Goal: Transaction & Acquisition: Obtain resource

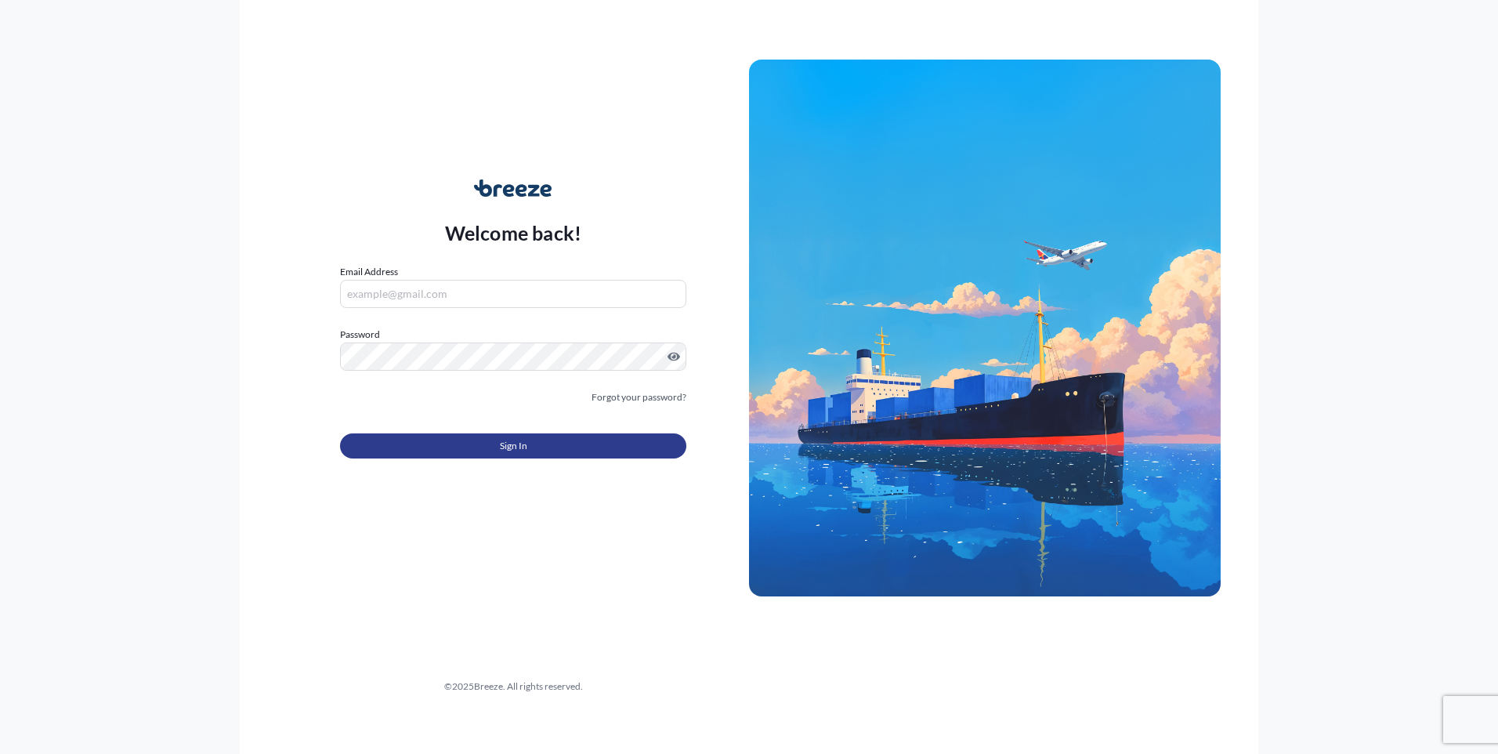
type input "[EMAIL_ADDRESS][DOMAIN_NAME]"
click at [480, 444] on button "Sign In" at bounding box center [513, 445] width 346 height 25
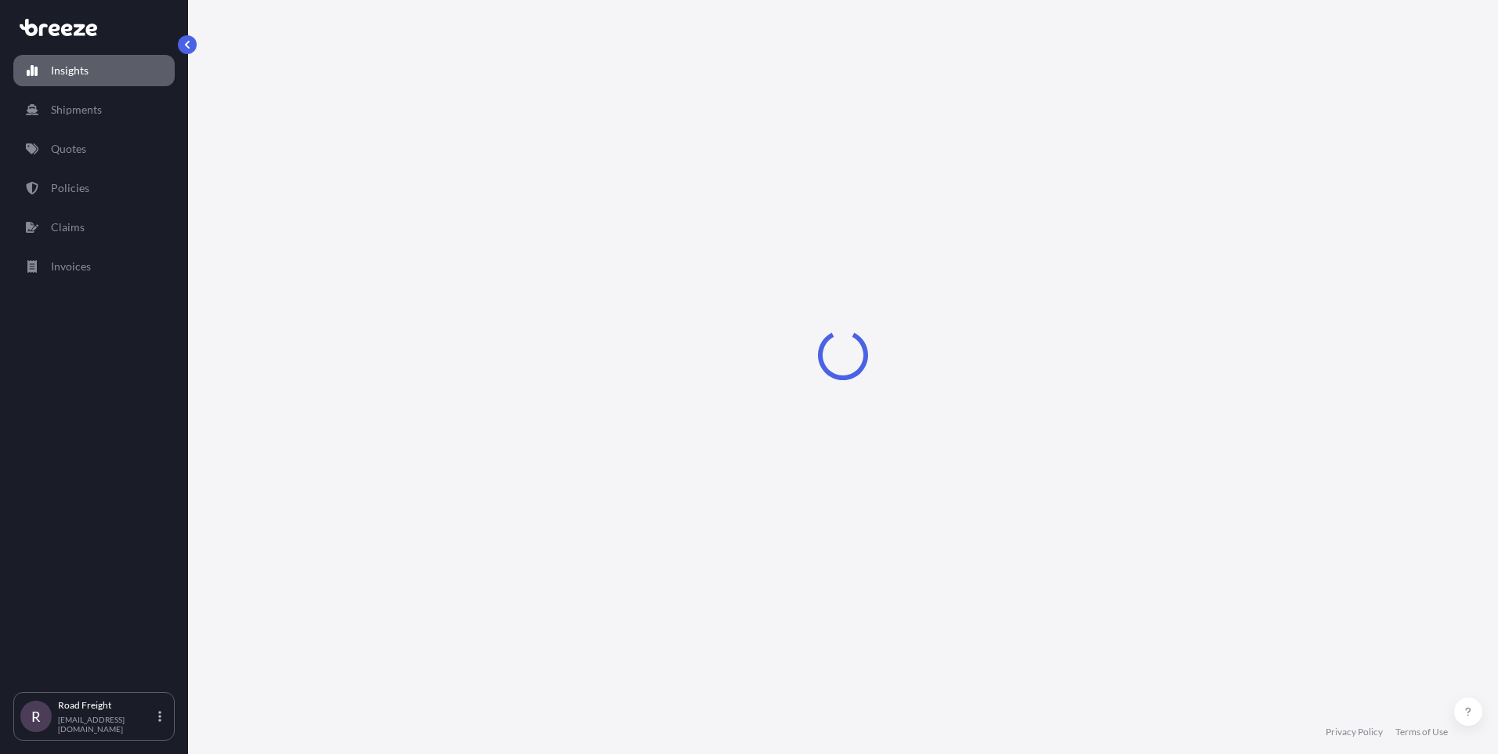
select select "2025"
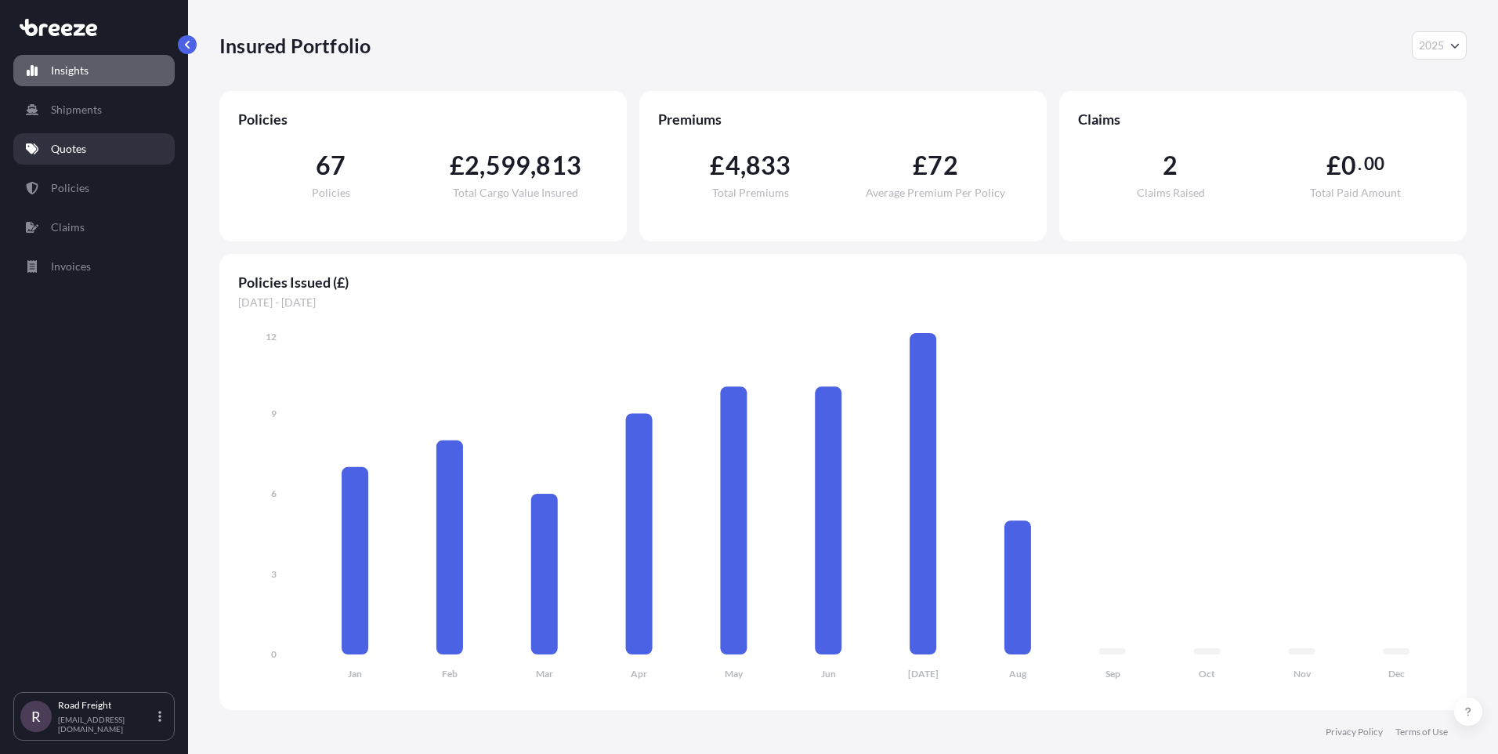
click at [103, 154] on link "Quotes" at bounding box center [93, 148] width 161 height 31
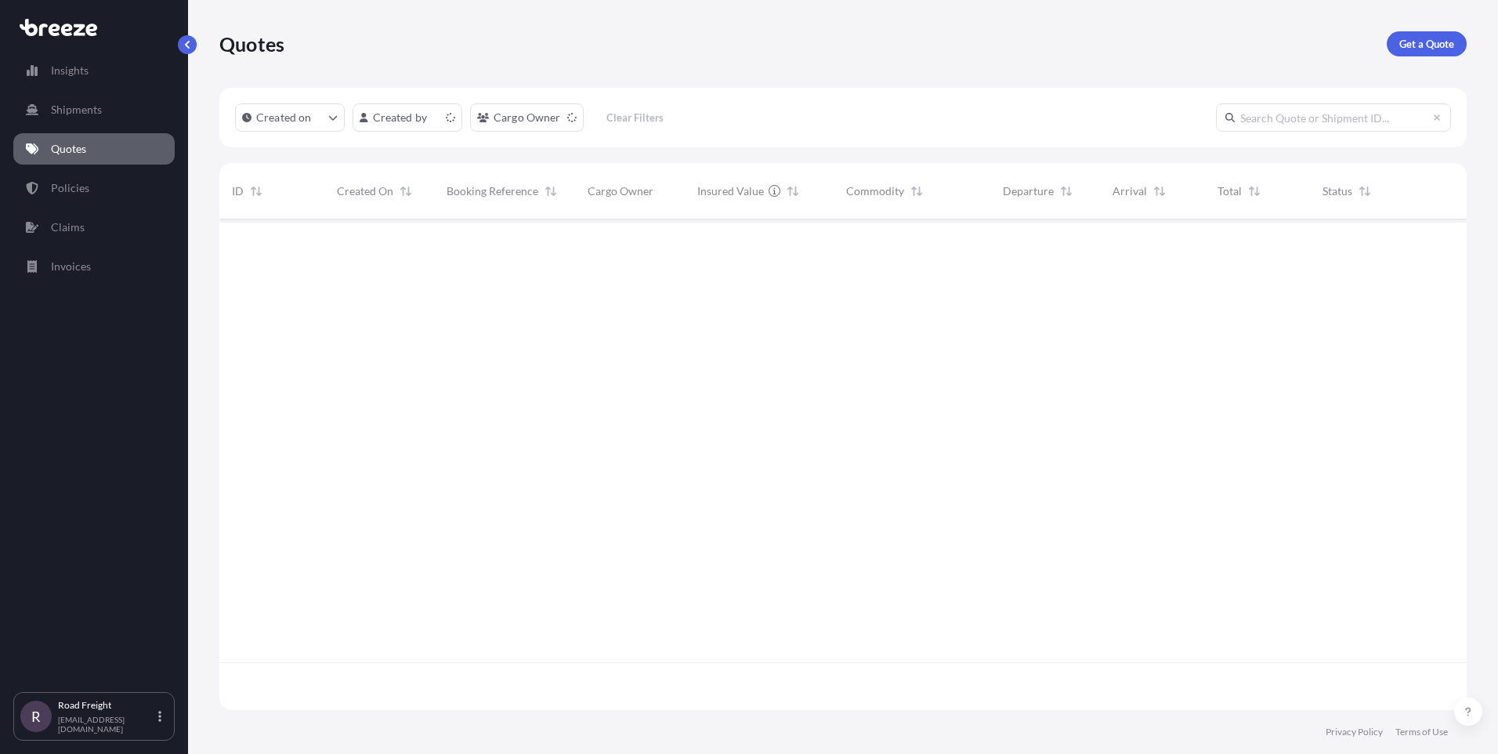
scroll to position [487, 1235]
click at [1432, 42] on p "Get a Quote" at bounding box center [1426, 44] width 55 height 16
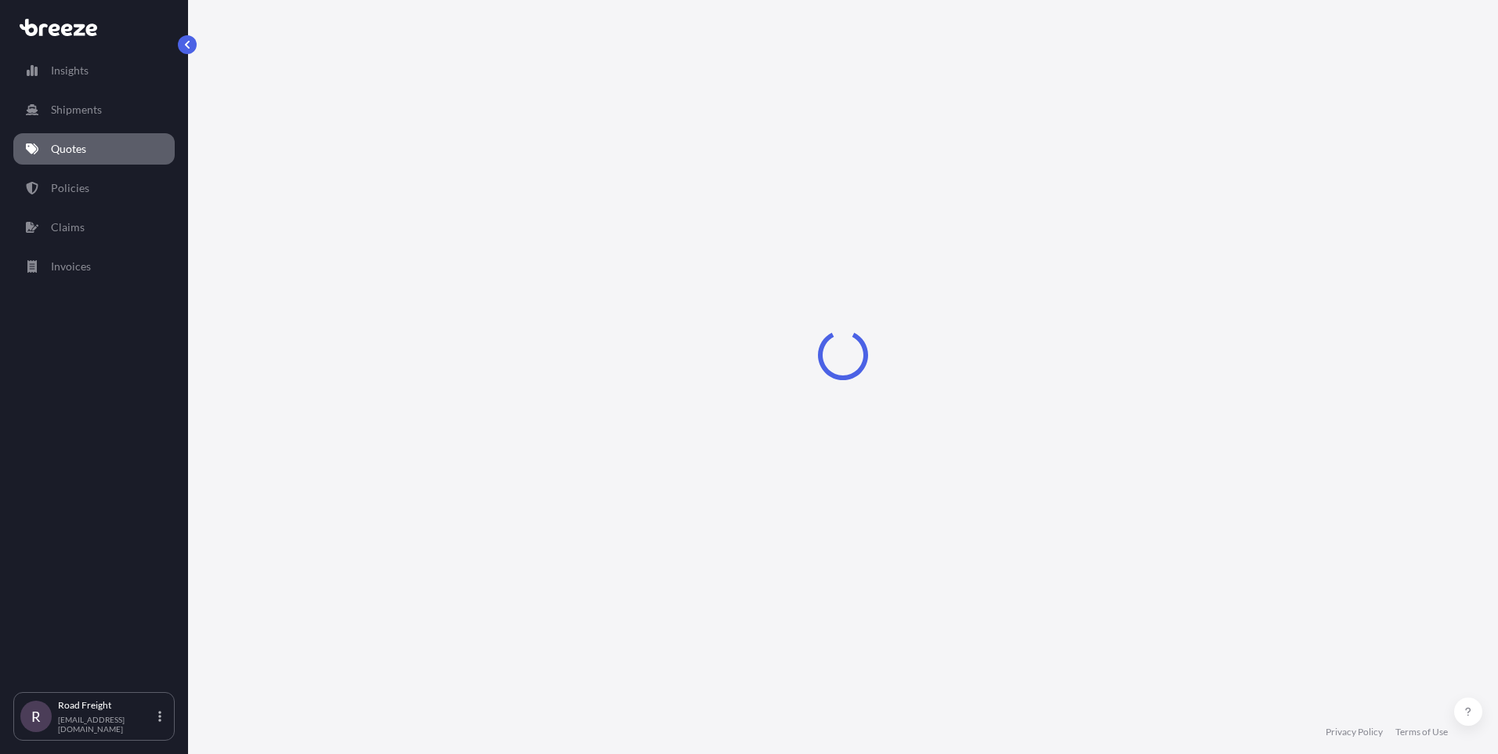
select select "Sea"
select select "1"
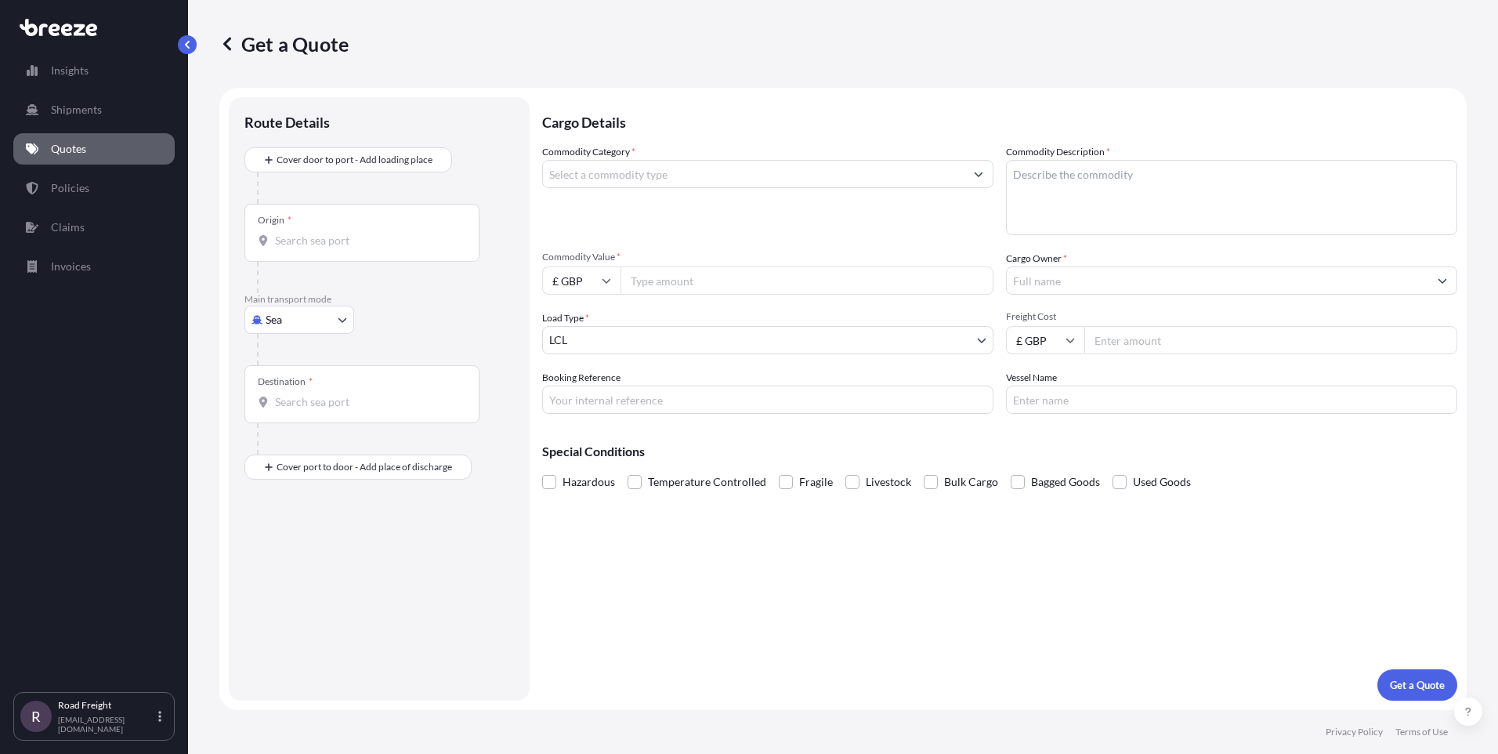
click at [283, 328] on body "Insights Shipments Quotes Policies Claims Invoices R Road Freight [EMAIL_ADDRES…" at bounding box center [749, 377] width 1498 height 754
click at [282, 411] on span "Road" at bounding box center [286, 417] width 25 height 16
select select "Road"
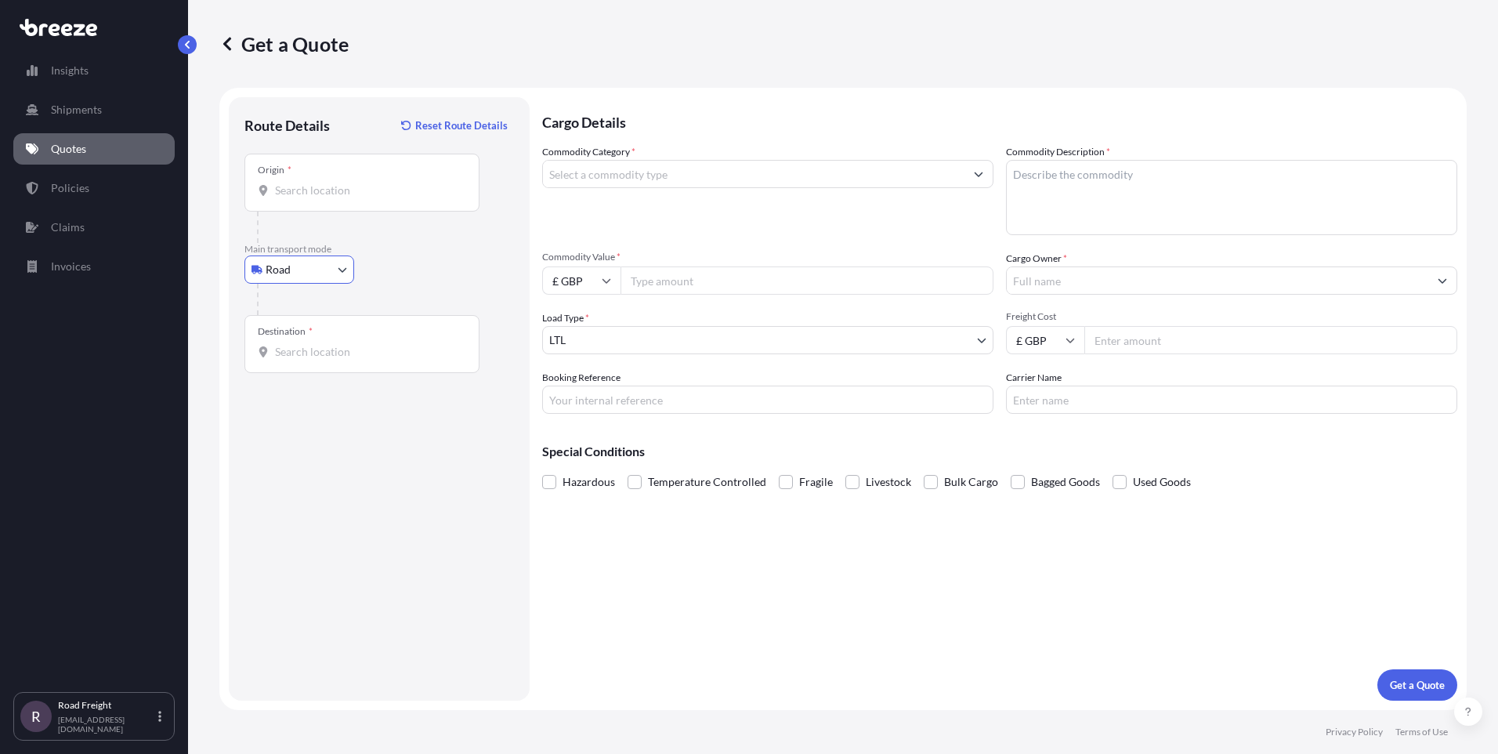
click at [304, 199] on div "Origin *" at bounding box center [361, 183] width 235 height 58
click at [304, 198] on input "Origin *" at bounding box center [367, 191] width 185 height 16
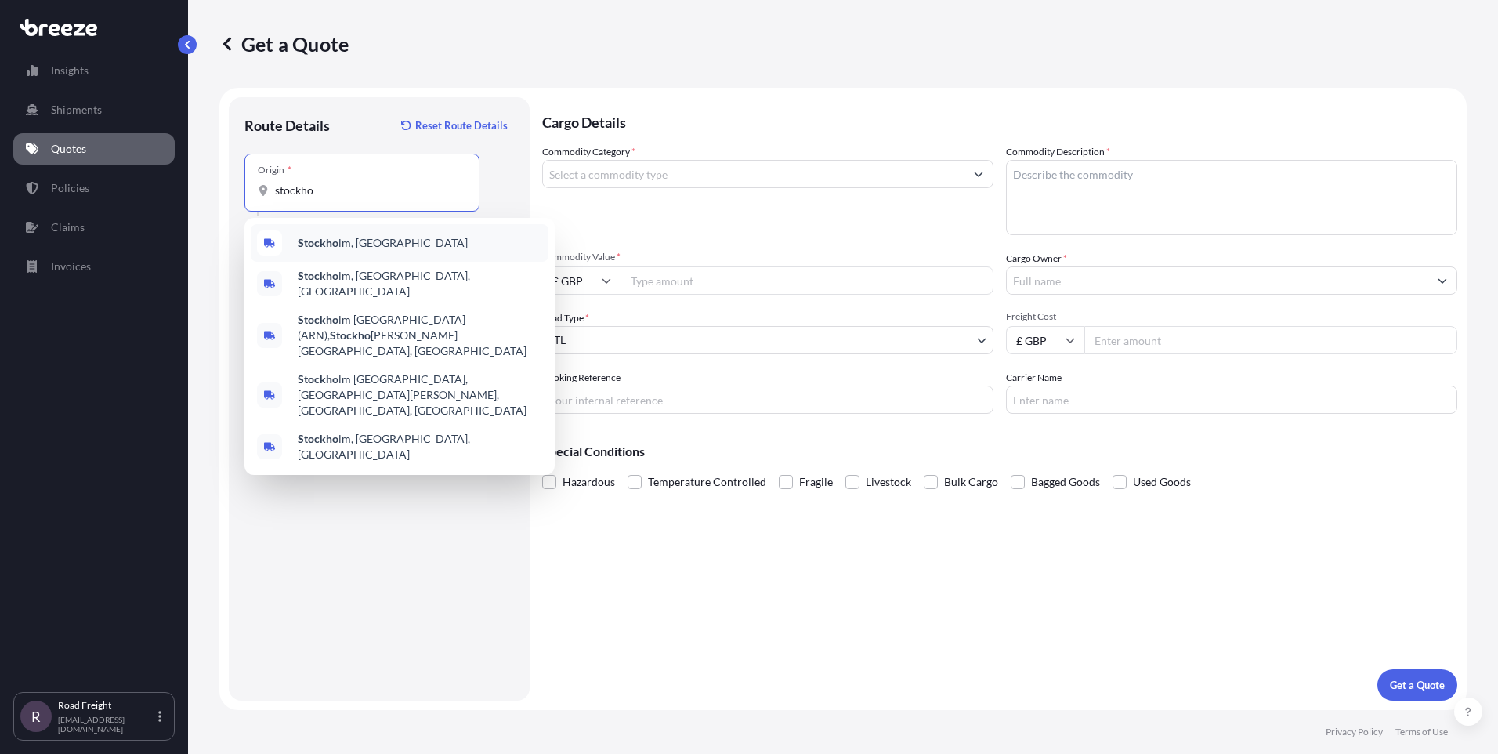
click at [367, 246] on span "[PERSON_NAME], [GEOGRAPHIC_DATA]" at bounding box center [383, 243] width 170 height 16
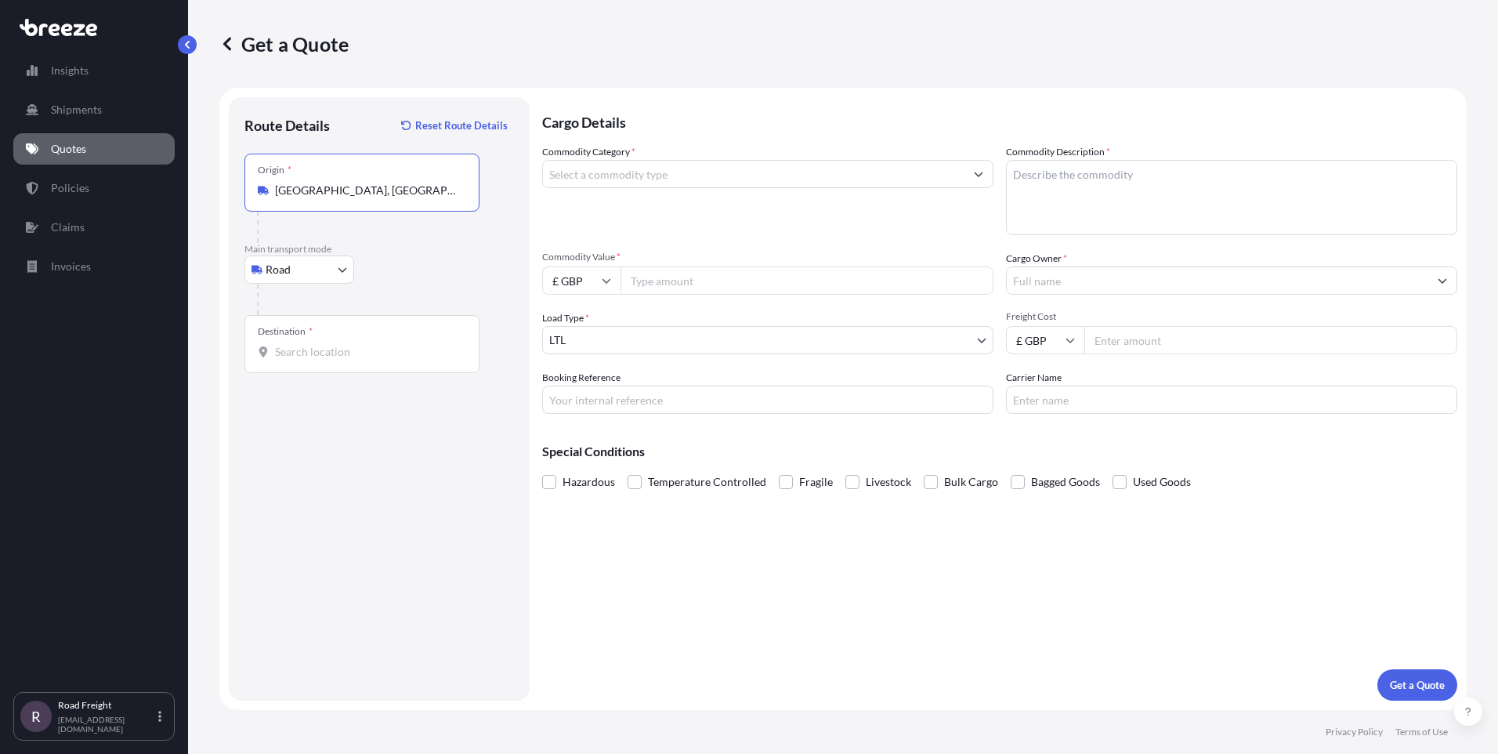
type input "[GEOGRAPHIC_DATA], [GEOGRAPHIC_DATA]"
click at [312, 342] on div "Destination *" at bounding box center [361, 344] width 235 height 58
click at [312, 344] on input "Destination *" at bounding box center [367, 352] width 185 height 16
click at [360, 354] on input "Destination * Please select a destination" at bounding box center [367, 352] width 185 height 16
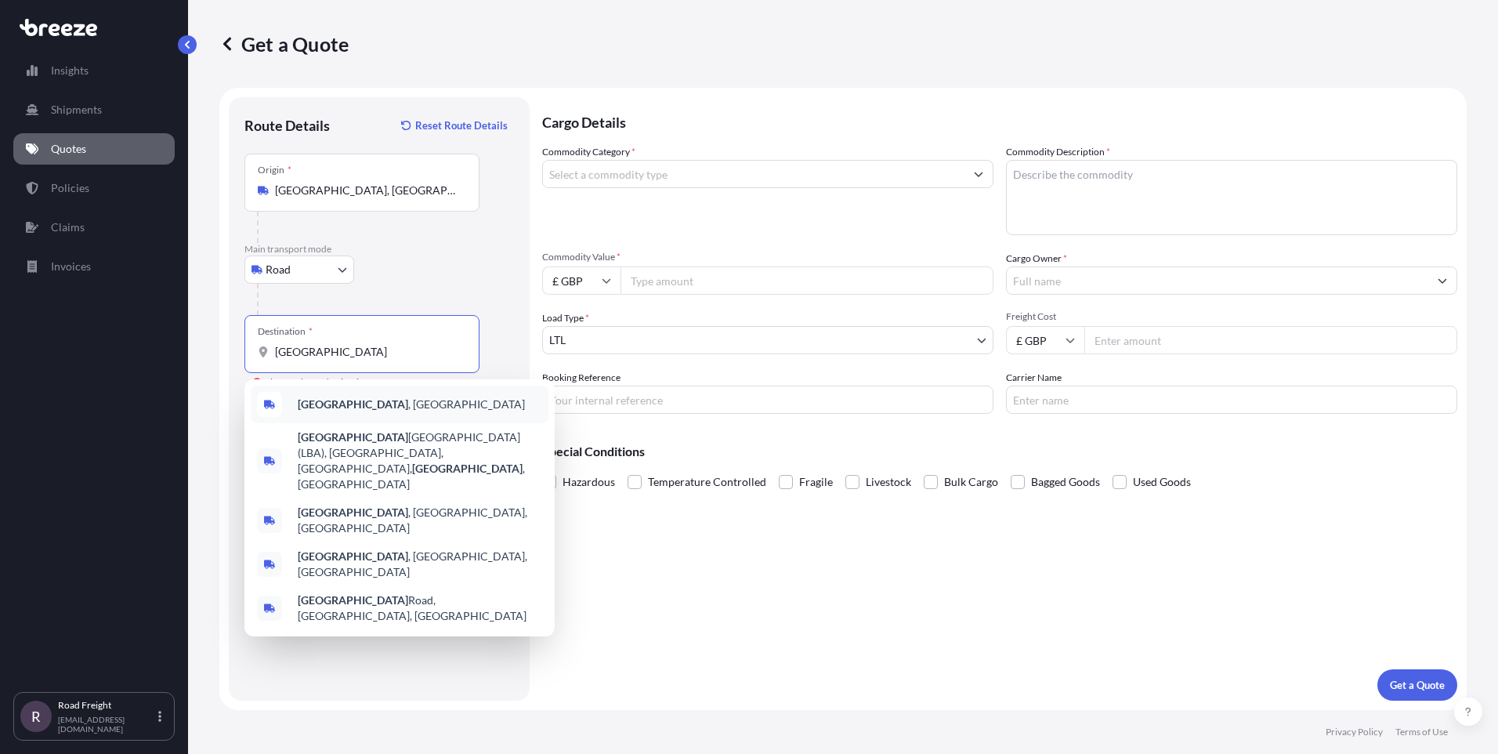
click at [346, 409] on div "[GEOGRAPHIC_DATA] , [GEOGRAPHIC_DATA]" at bounding box center [400, 404] width 298 height 38
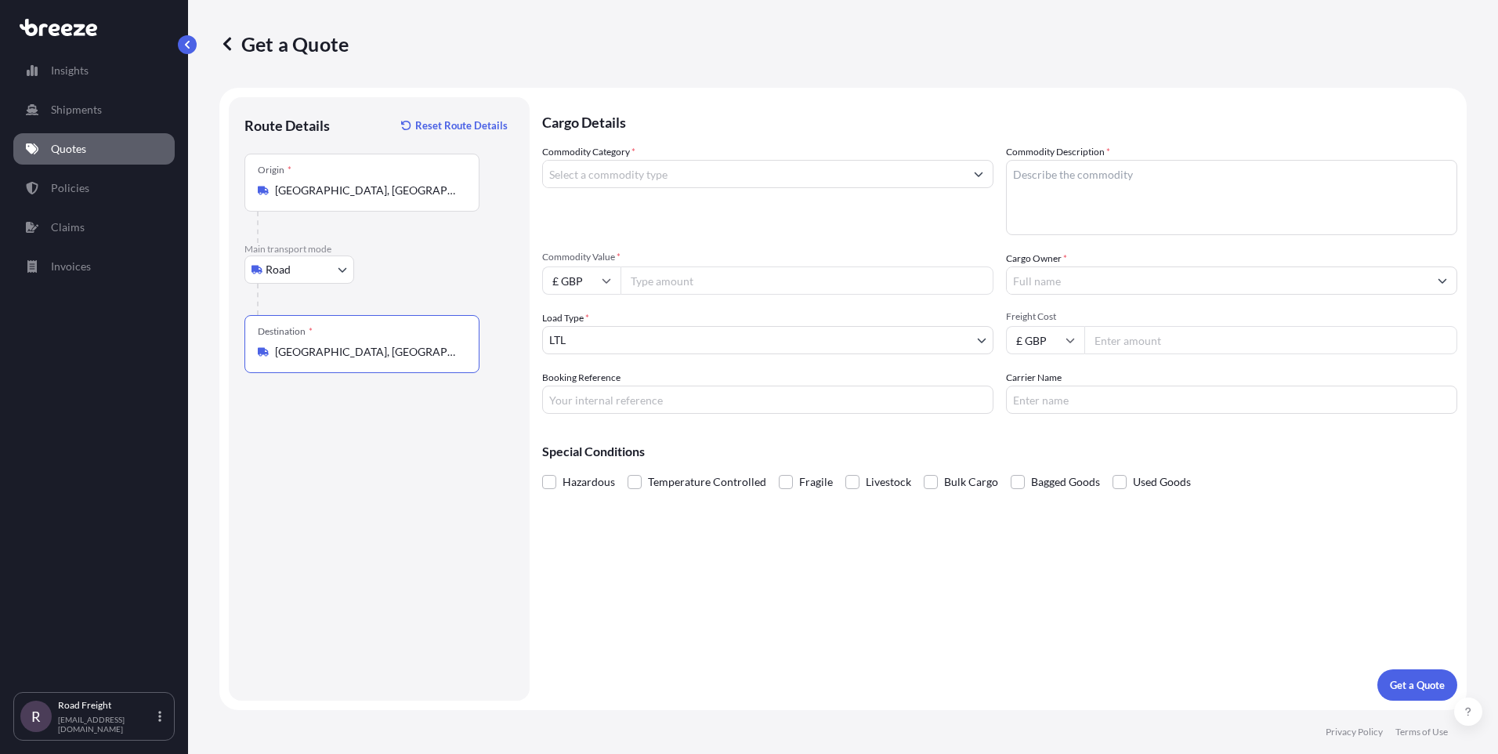
type input "[GEOGRAPHIC_DATA], [GEOGRAPHIC_DATA]"
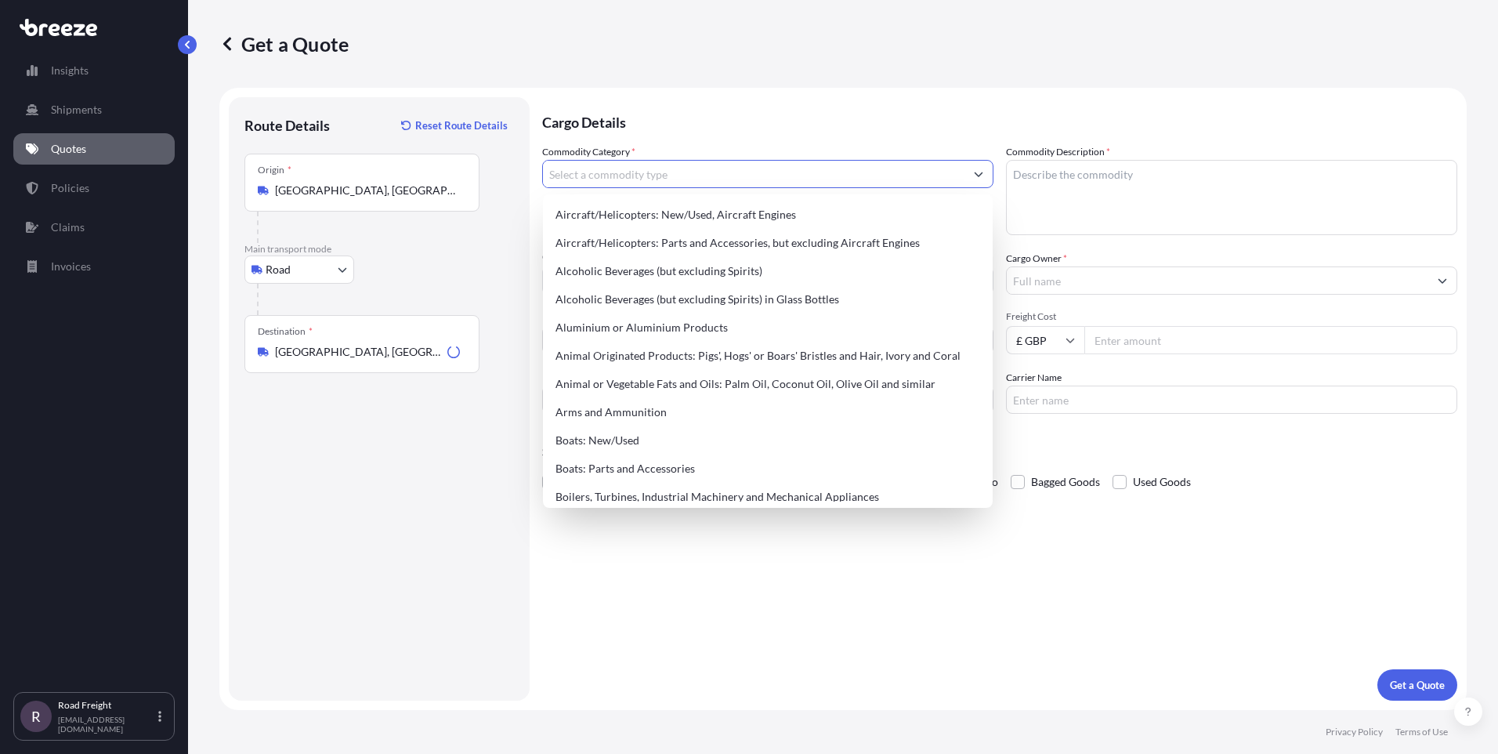
click at [687, 175] on input "Commodity Category *" at bounding box center [753, 174] width 421 height 28
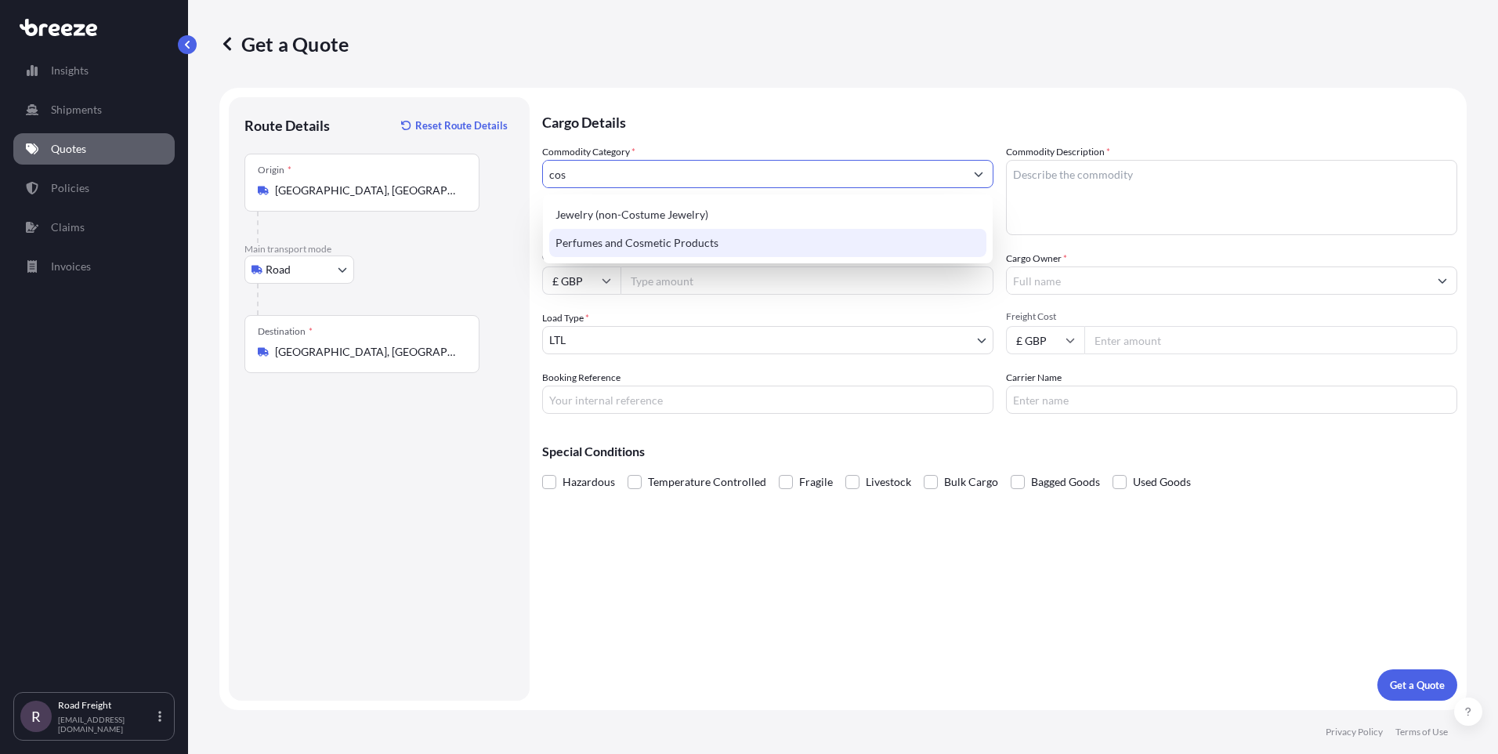
click at [678, 238] on div "Perfumes and Cosmetic Products" at bounding box center [767, 243] width 437 height 28
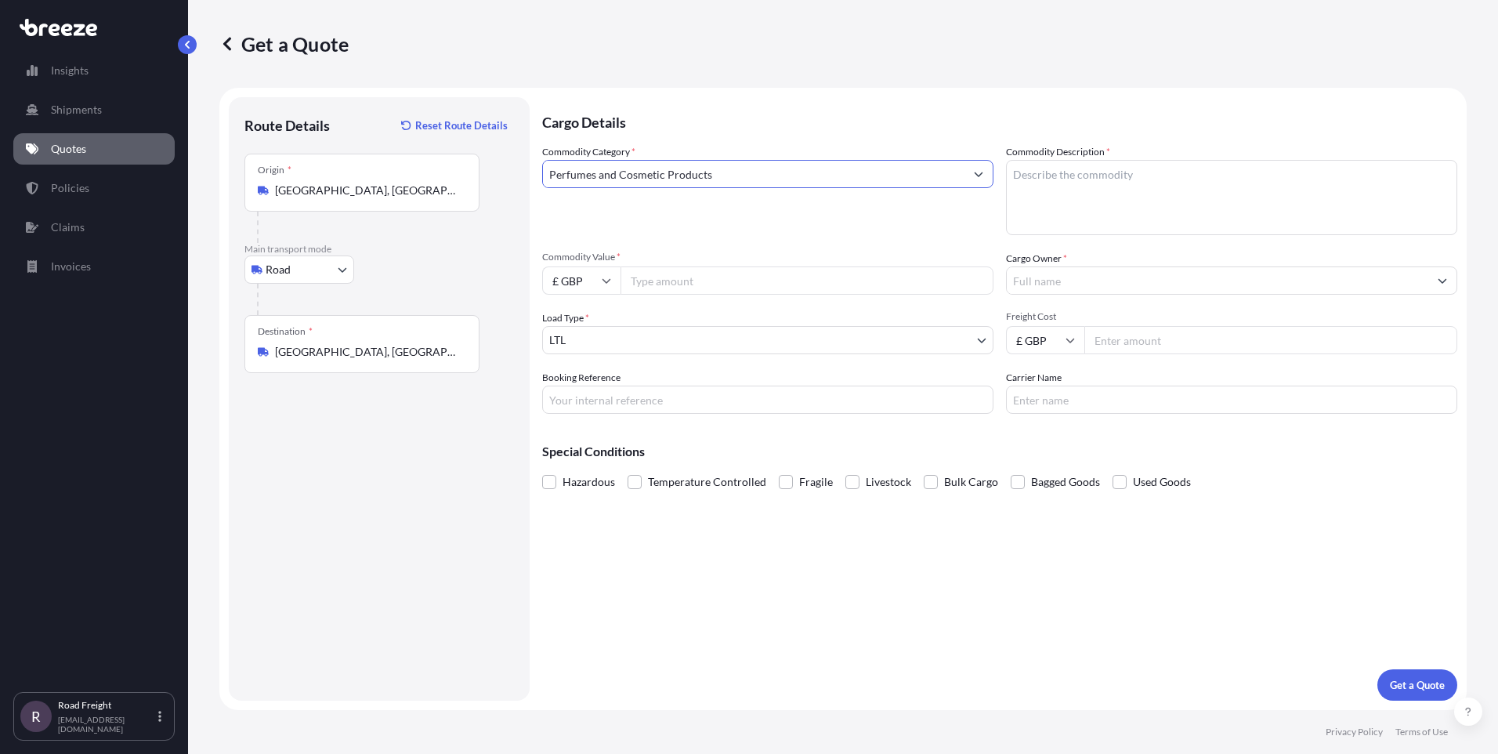
type input "Perfumes and Cosmetic Products"
click at [1101, 178] on textarea "Commodity Description *" at bounding box center [1231, 197] width 451 height 75
type textarea "cosmetics and hair care products"
click at [584, 277] on input "£ GBP" at bounding box center [581, 280] width 78 height 28
click at [574, 334] on div "€ EUR" at bounding box center [581, 324] width 66 height 30
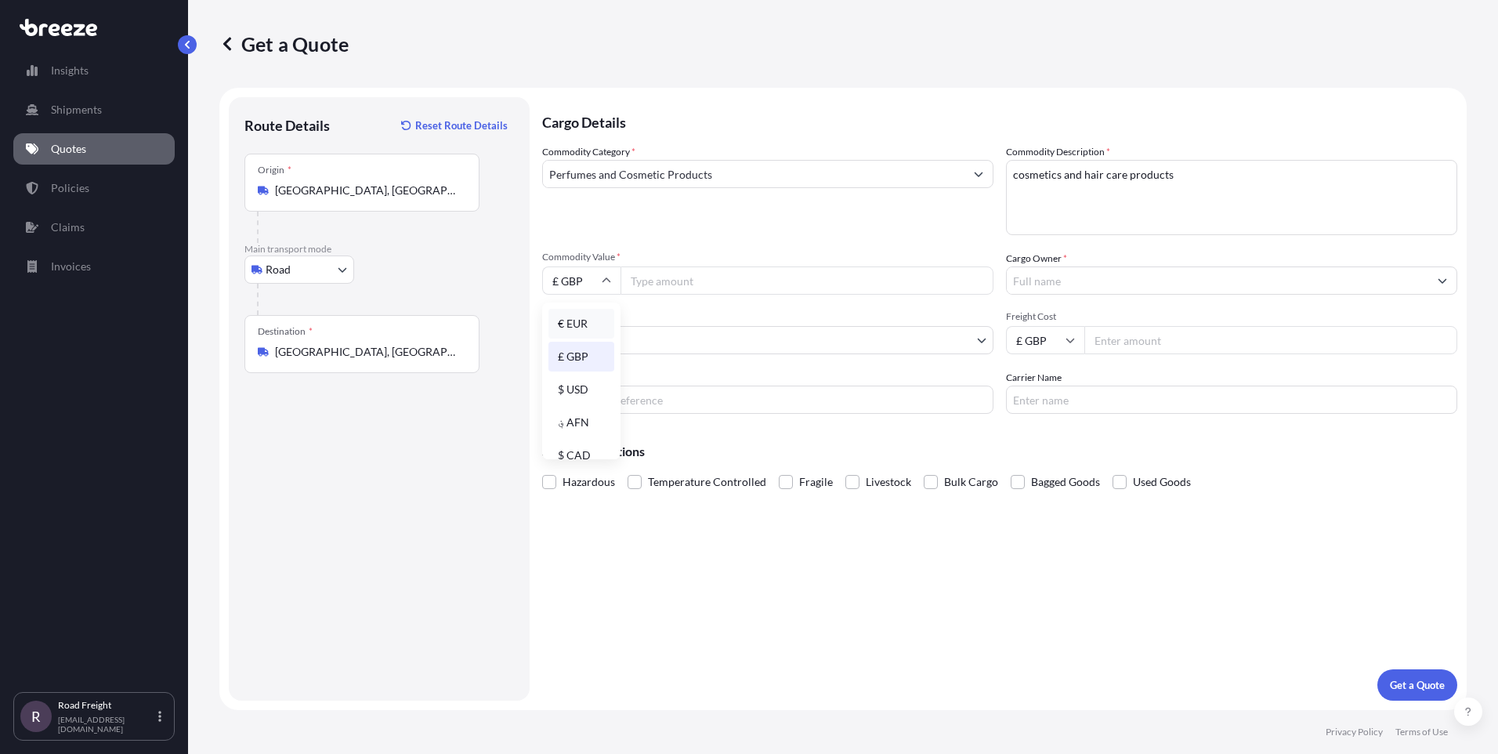
type input "€ EUR"
click at [666, 290] on input "Commodity Value *" at bounding box center [806, 280] width 373 height 28
click at [1377, 669] on button "Get a Quote" at bounding box center [1417, 684] width 80 height 31
click at [666, 290] on input "17954" at bounding box center [806, 280] width 373 height 28
type input "17954.82"
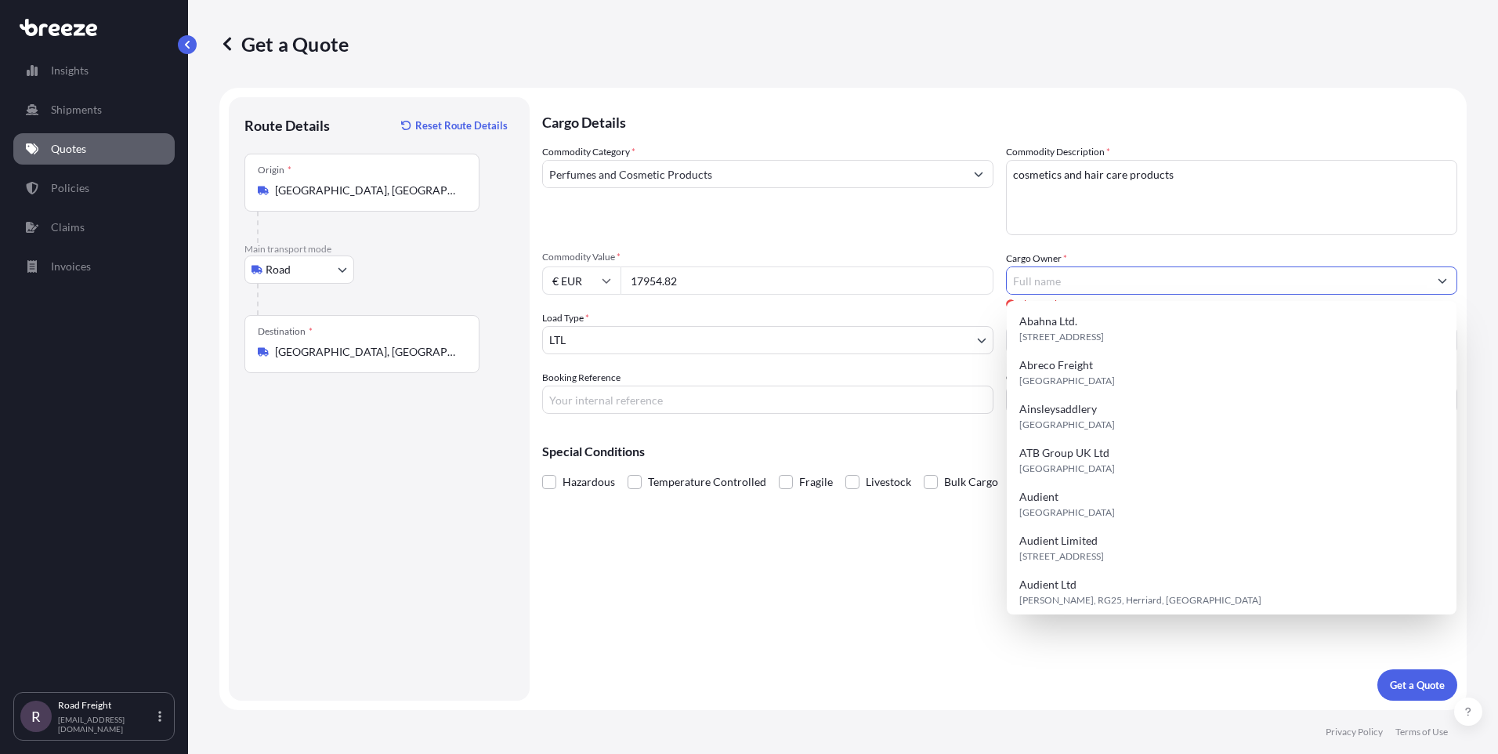
click at [1112, 278] on input "Cargo Owner *" at bounding box center [1217, 280] width 421 height 28
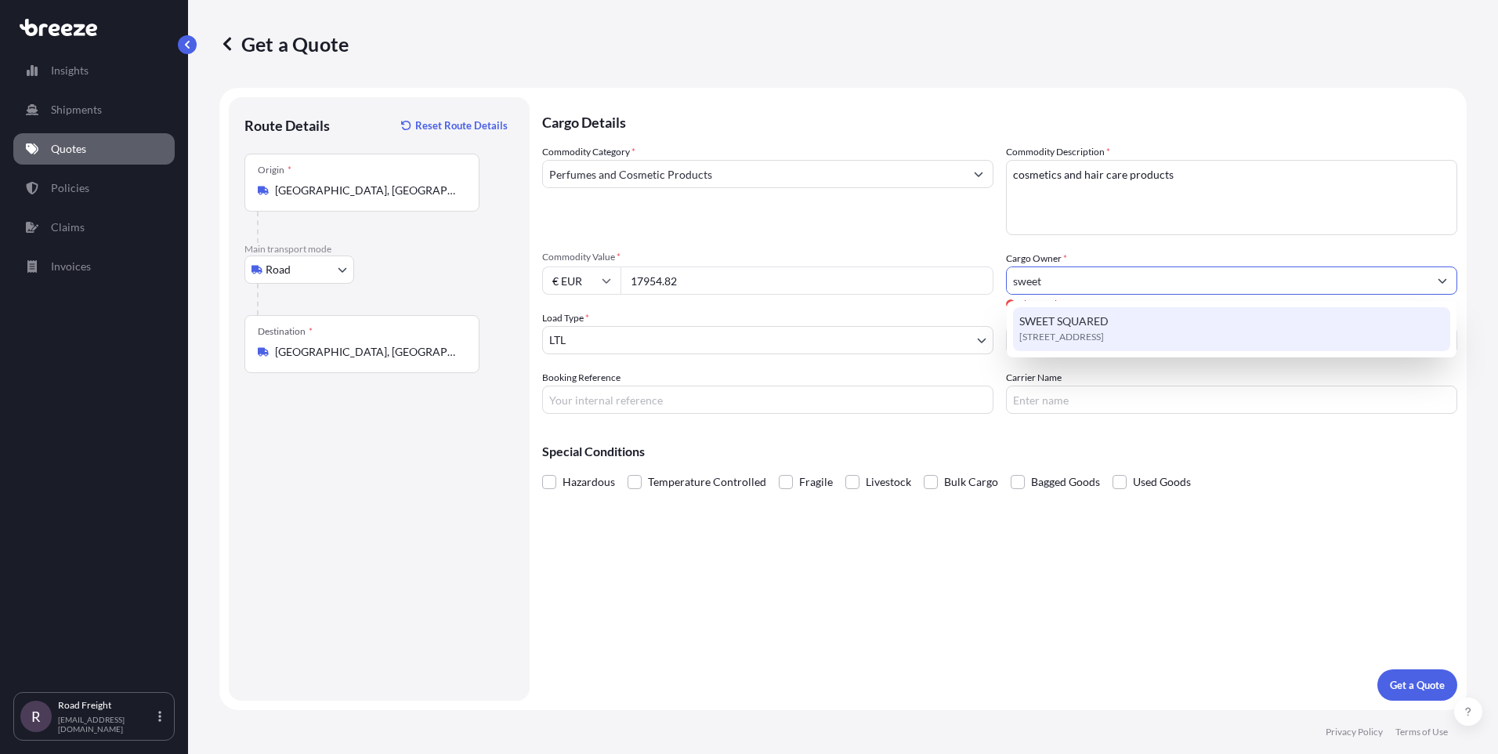
click at [1072, 324] on span "SWEET SQUARED" at bounding box center [1063, 321] width 89 height 16
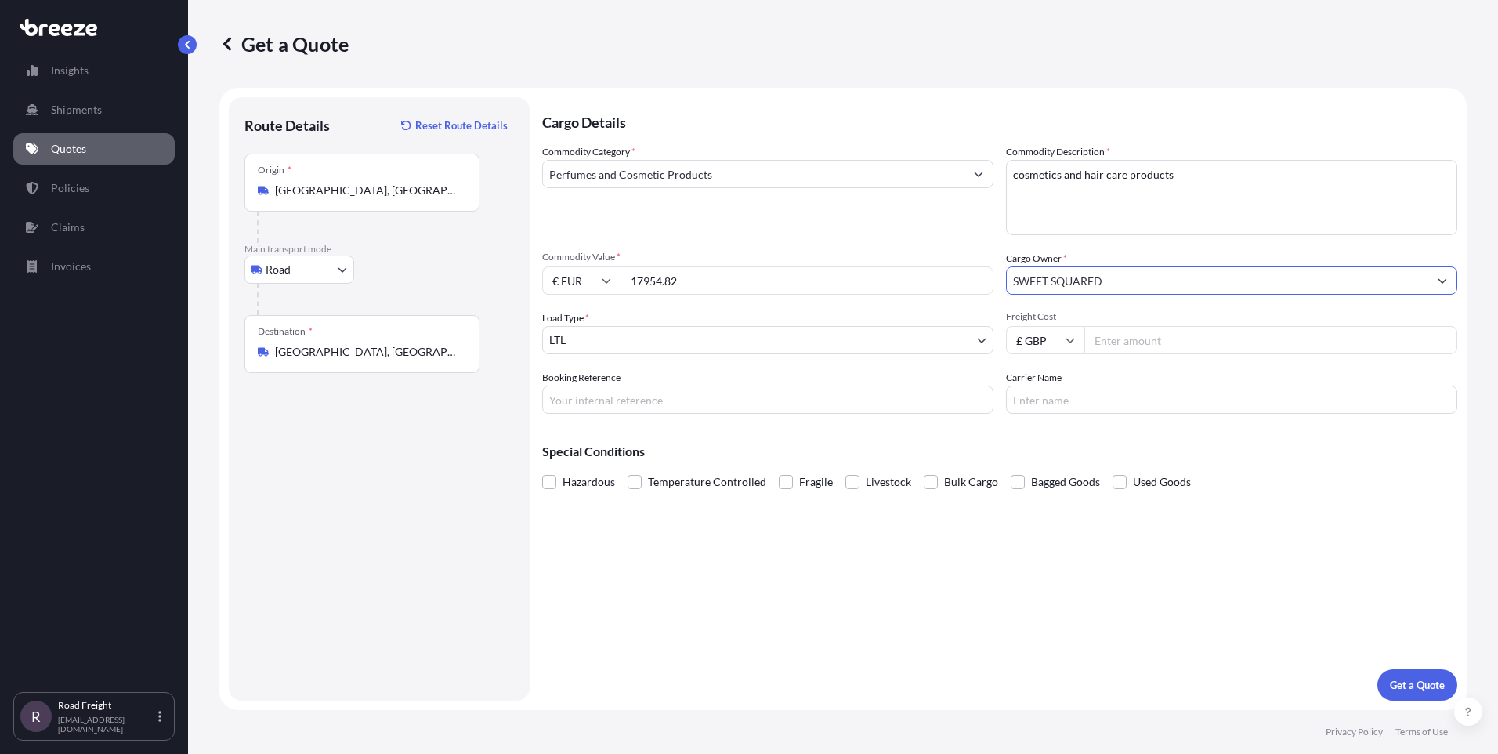
type input "SWEET SQUARED"
click at [1120, 340] on input "Freight Cost" at bounding box center [1270, 340] width 373 height 28
